Goal: Transaction & Acquisition: Book appointment/travel/reservation

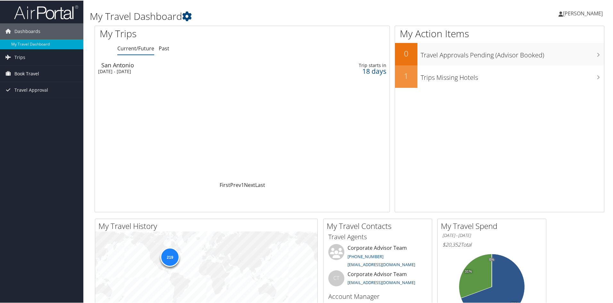
click at [34, 75] on span "Book Travel" at bounding box center [26, 73] width 25 height 16
click at [42, 105] on link "Book/Manage Online Trips" at bounding box center [41, 105] width 83 height 10
